Goal: Task Accomplishment & Management: Complete application form

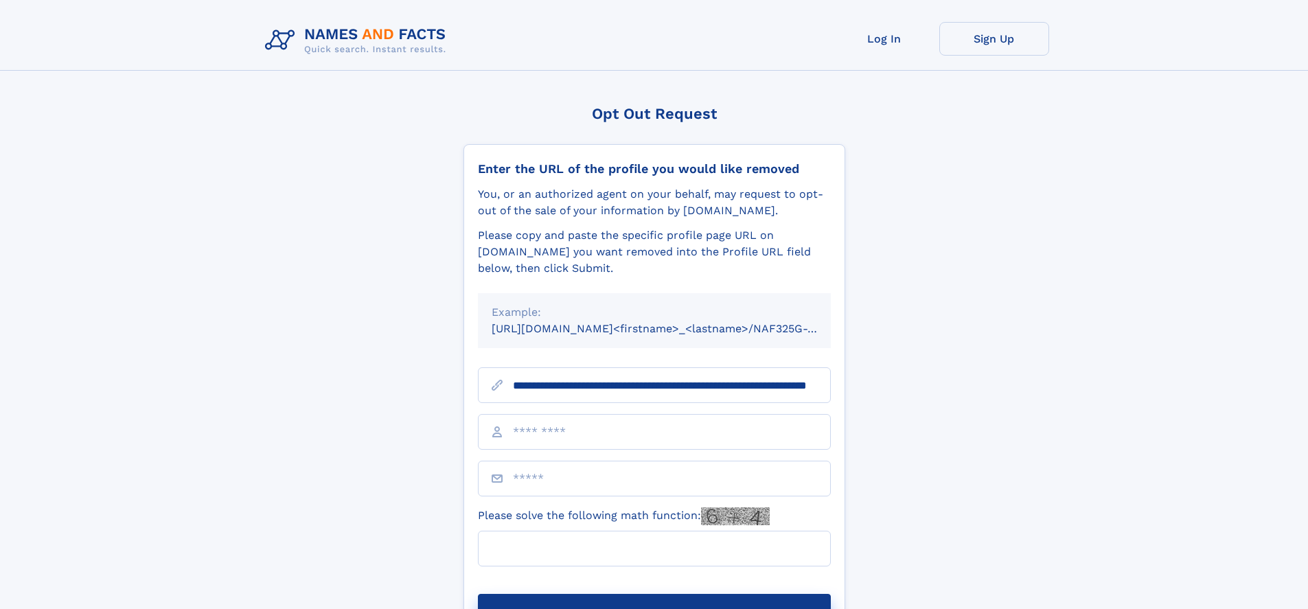
scroll to position [0, 139]
type input "**********"
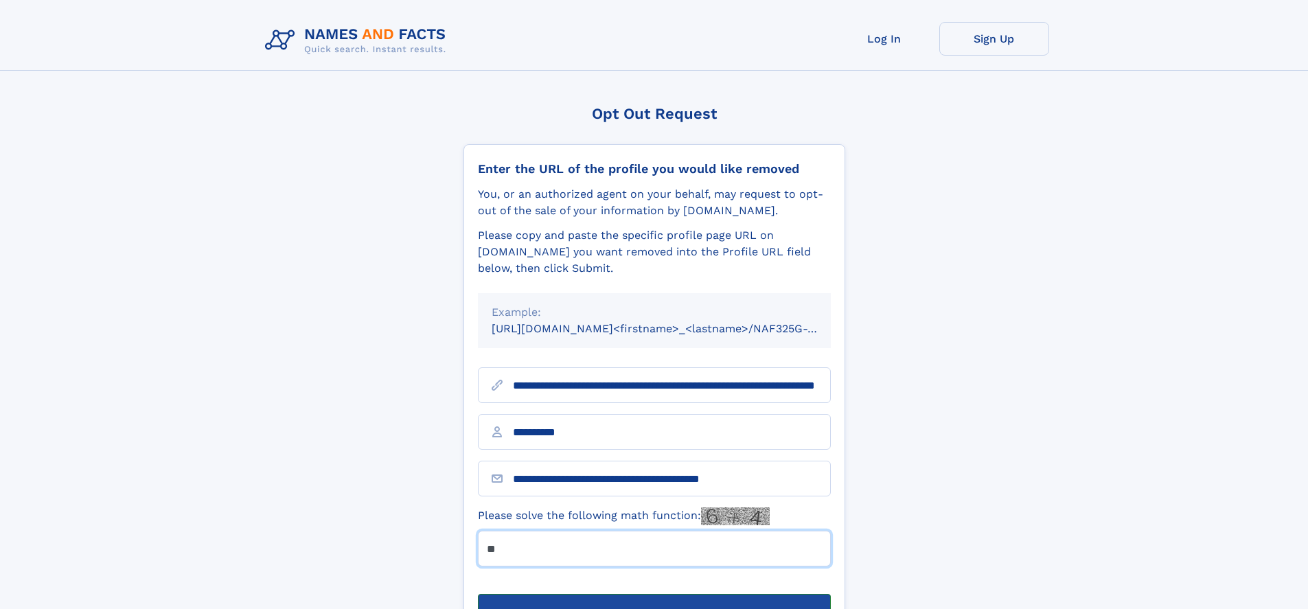
type input "**"
click at [653, 594] on button "Submit Opt Out Request" at bounding box center [654, 616] width 353 height 44
